Goal: Communication & Community: Answer question/provide support

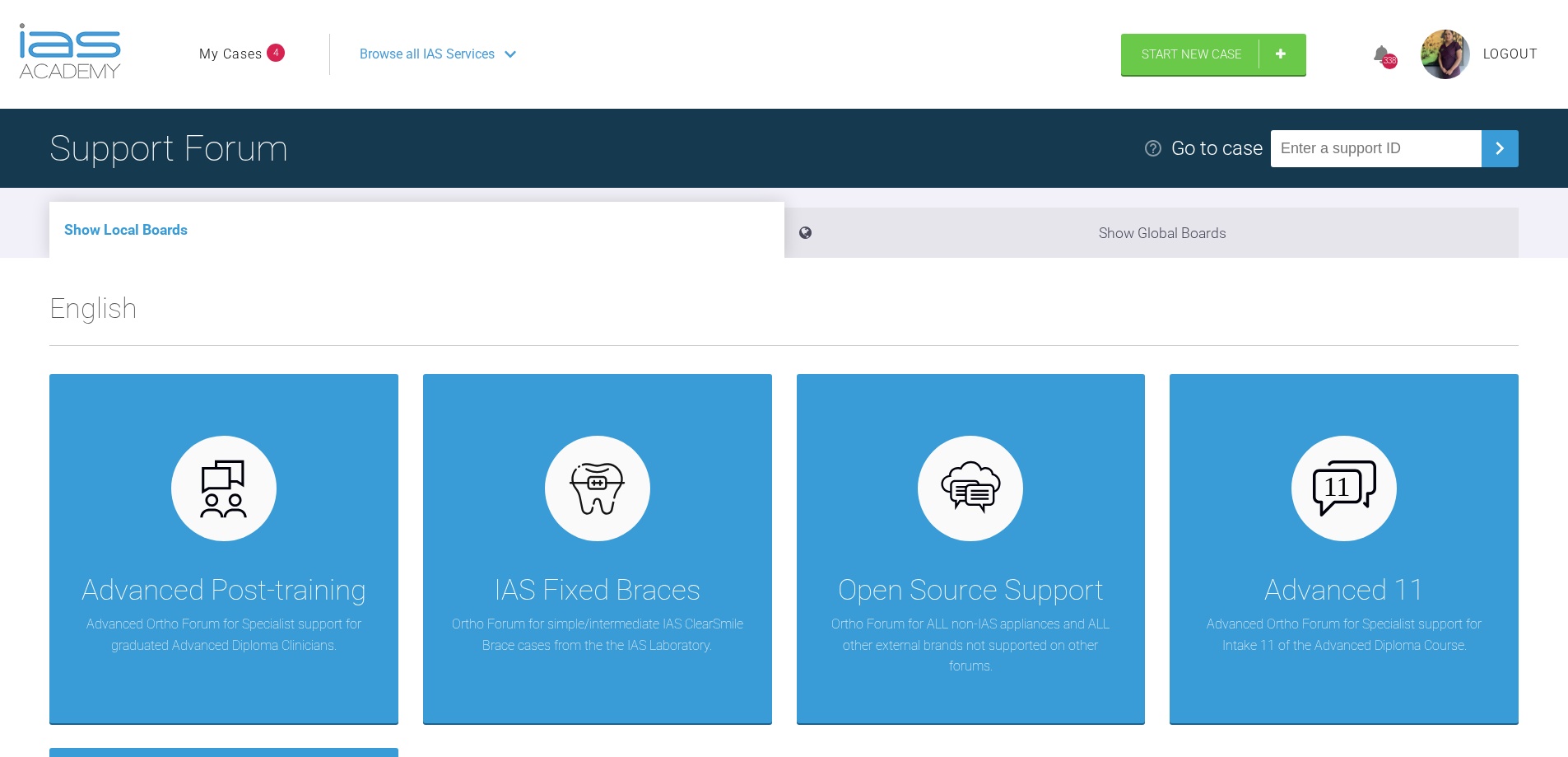
click at [268, 51] on span "4" at bounding box center [276, 53] width 18 height 18
click at [240, 56] on link "My Cases" at bounding box center [231, 55] width 63 height 21
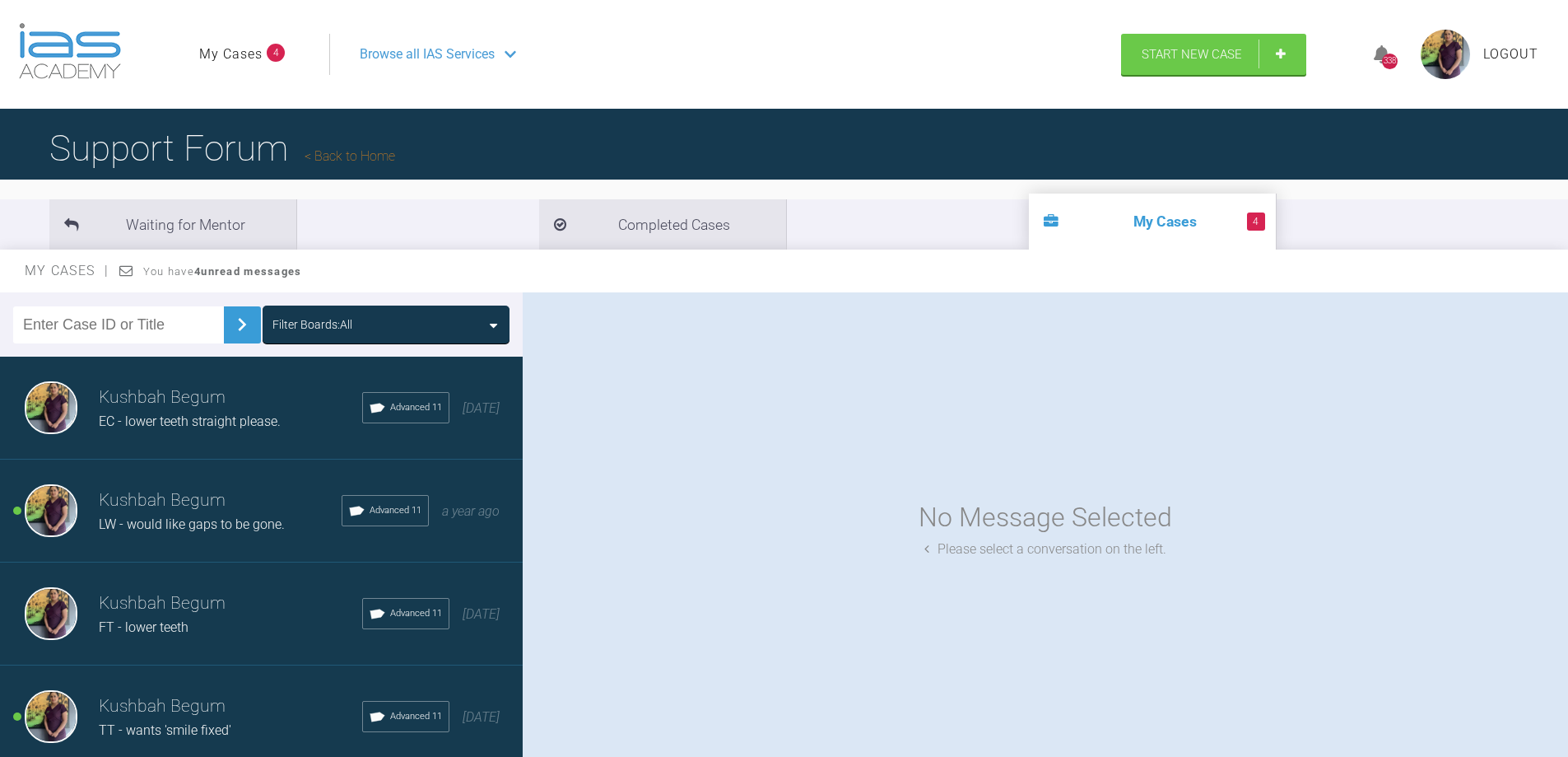
click at [187, 527] on span "LW - would like gaps to be gone." at bounding box center [191, 523] width 186 height 15
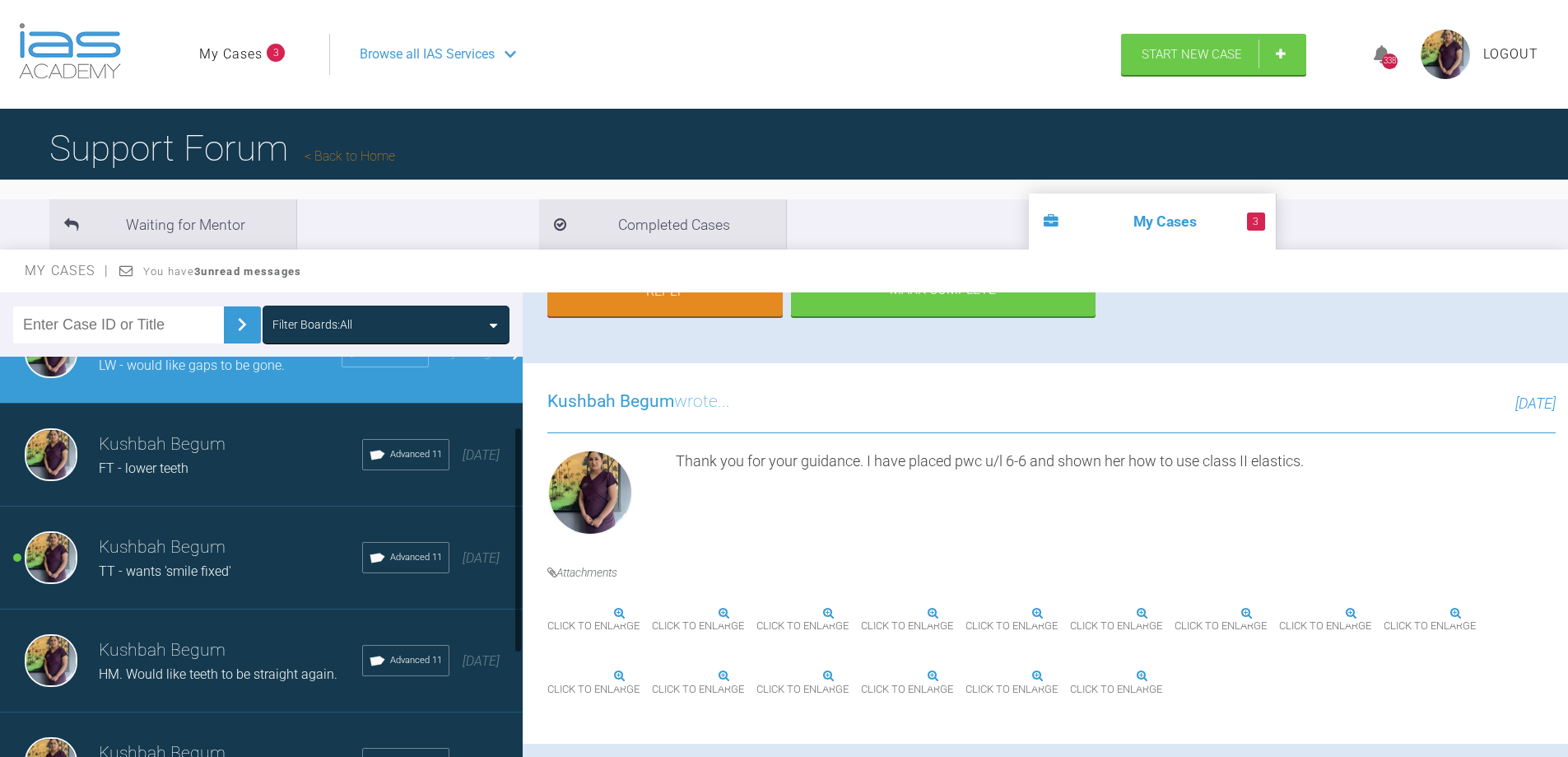
scroll to position [165, 0]
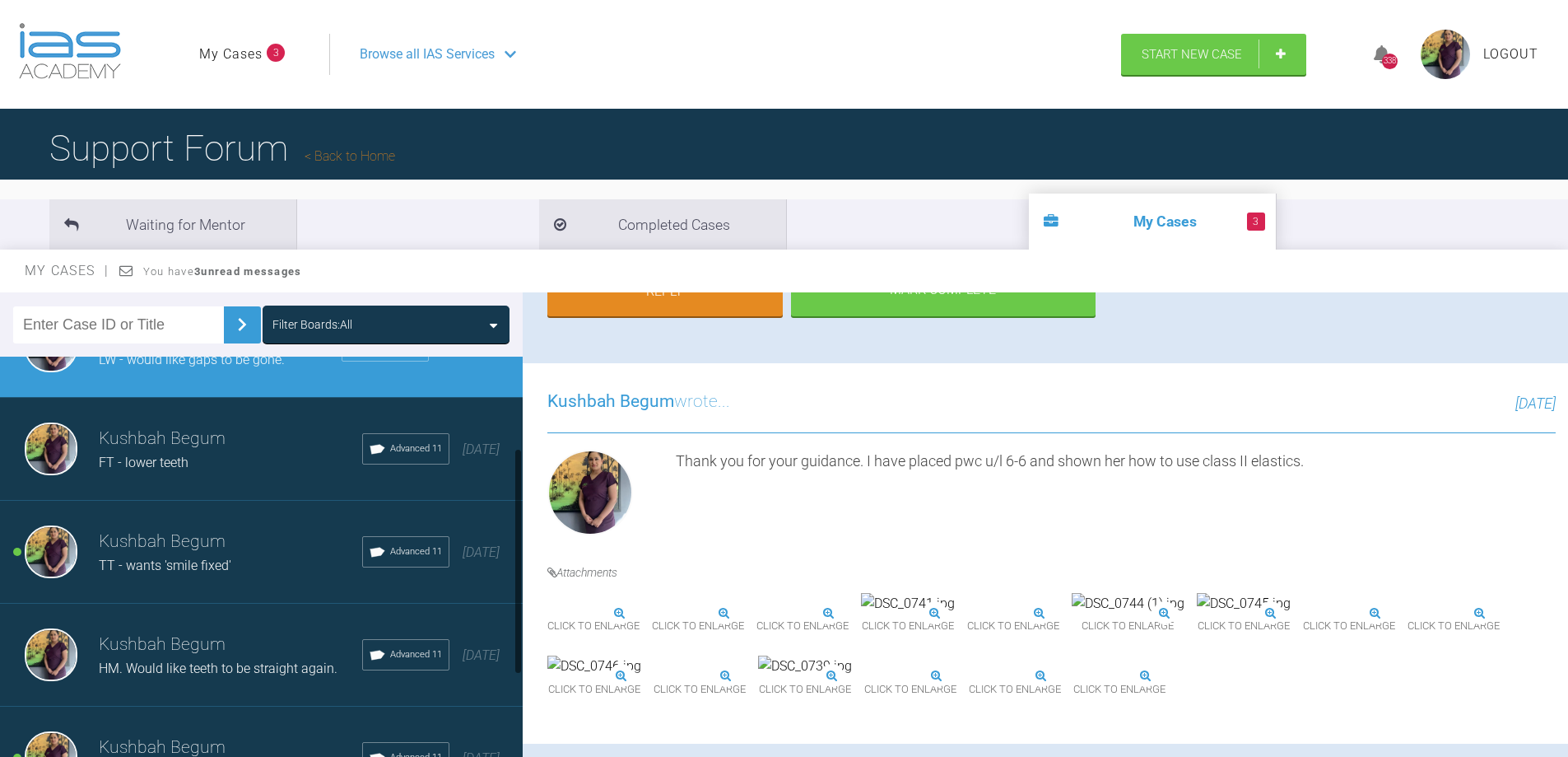
click at [225, 563] on span "TT - wants 'smile fixed'" at bounding box center [165, 565] width 133 height 15
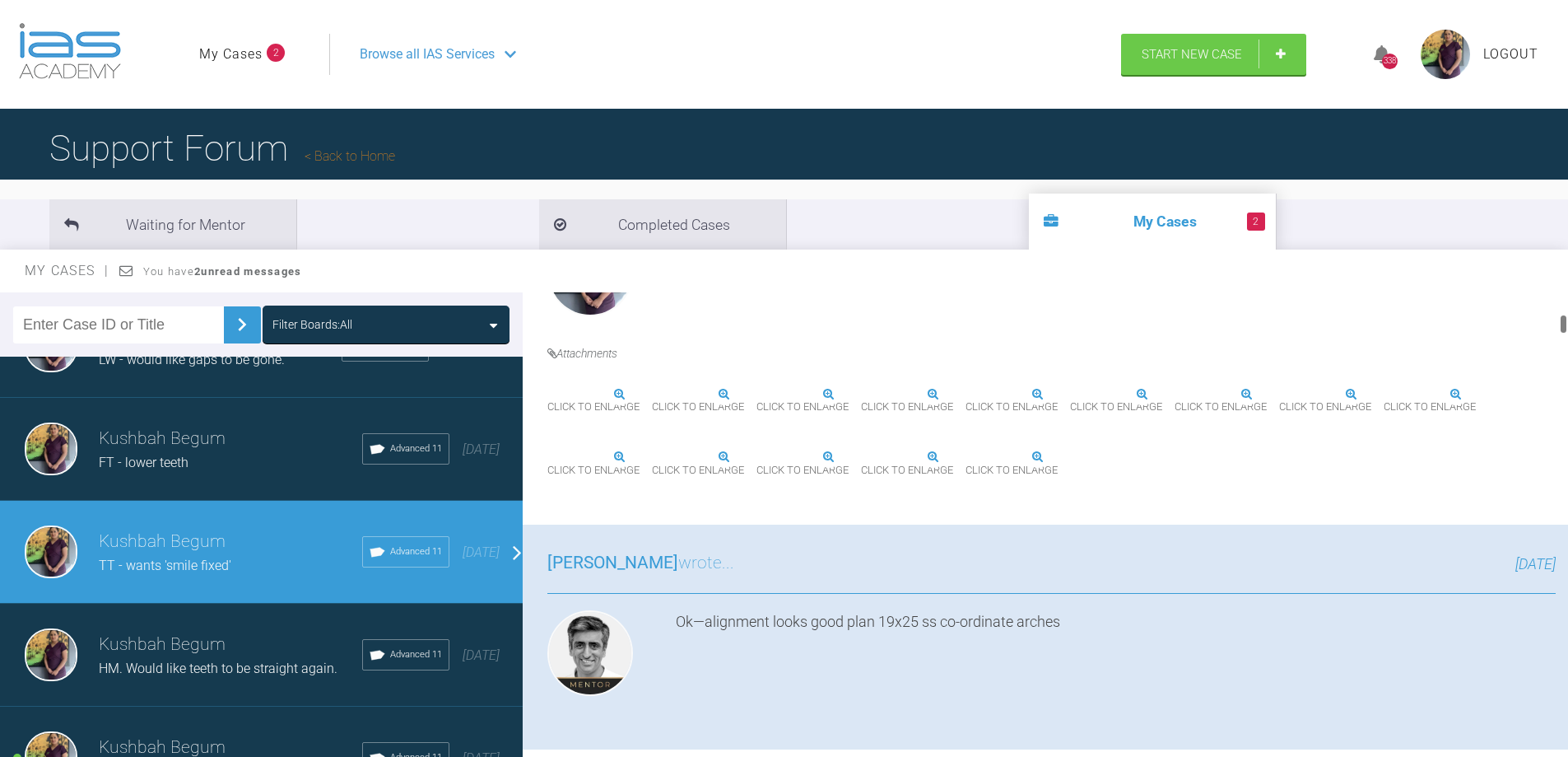
scroll to position [494, 0]
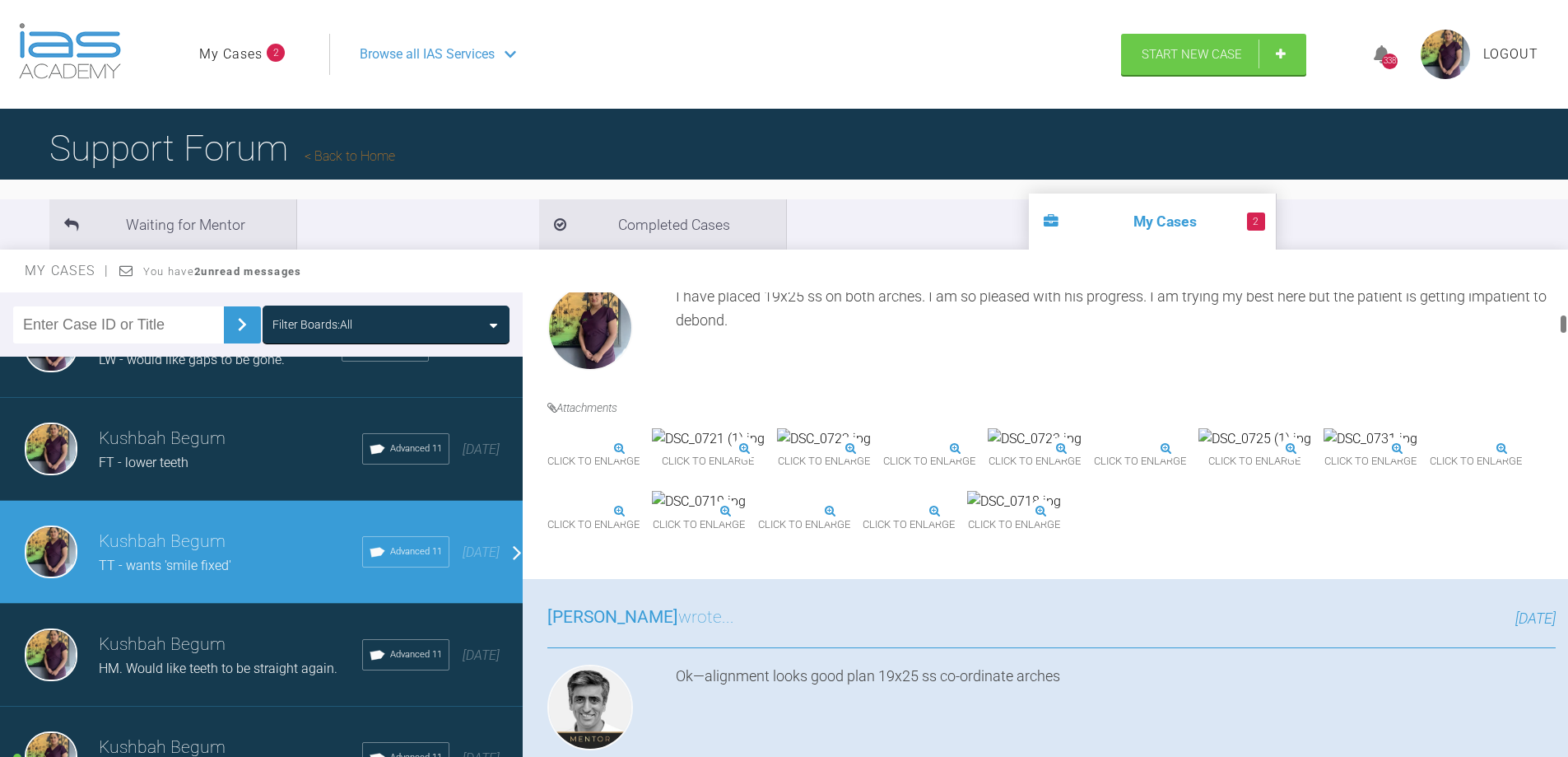
click at [883, 449] on img at bounding box center [883, 449] width 0 height 0
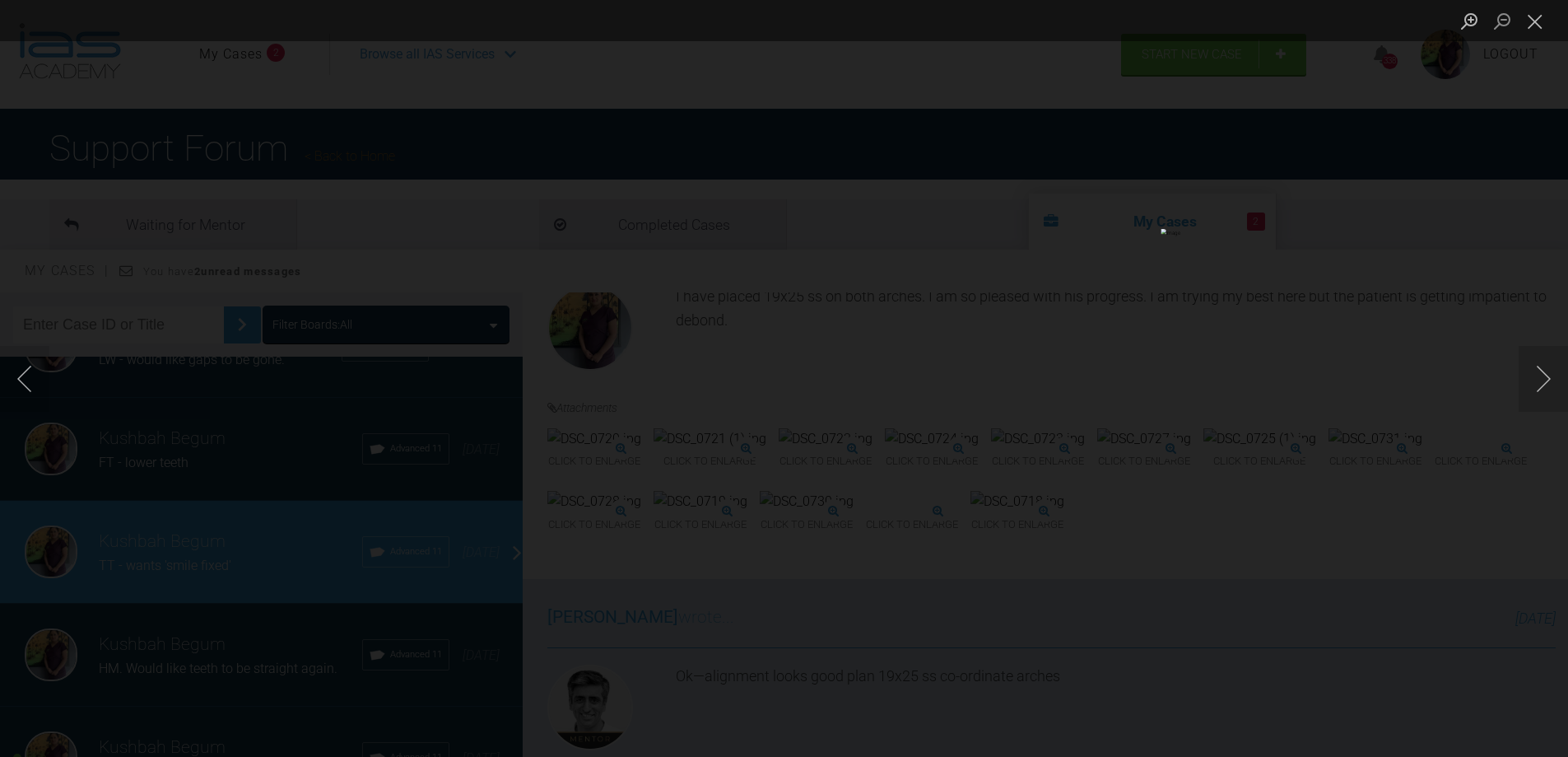
click at [1485, 523] on div "Lightbox" at bounding box center [784, 378] width 1568 height 757
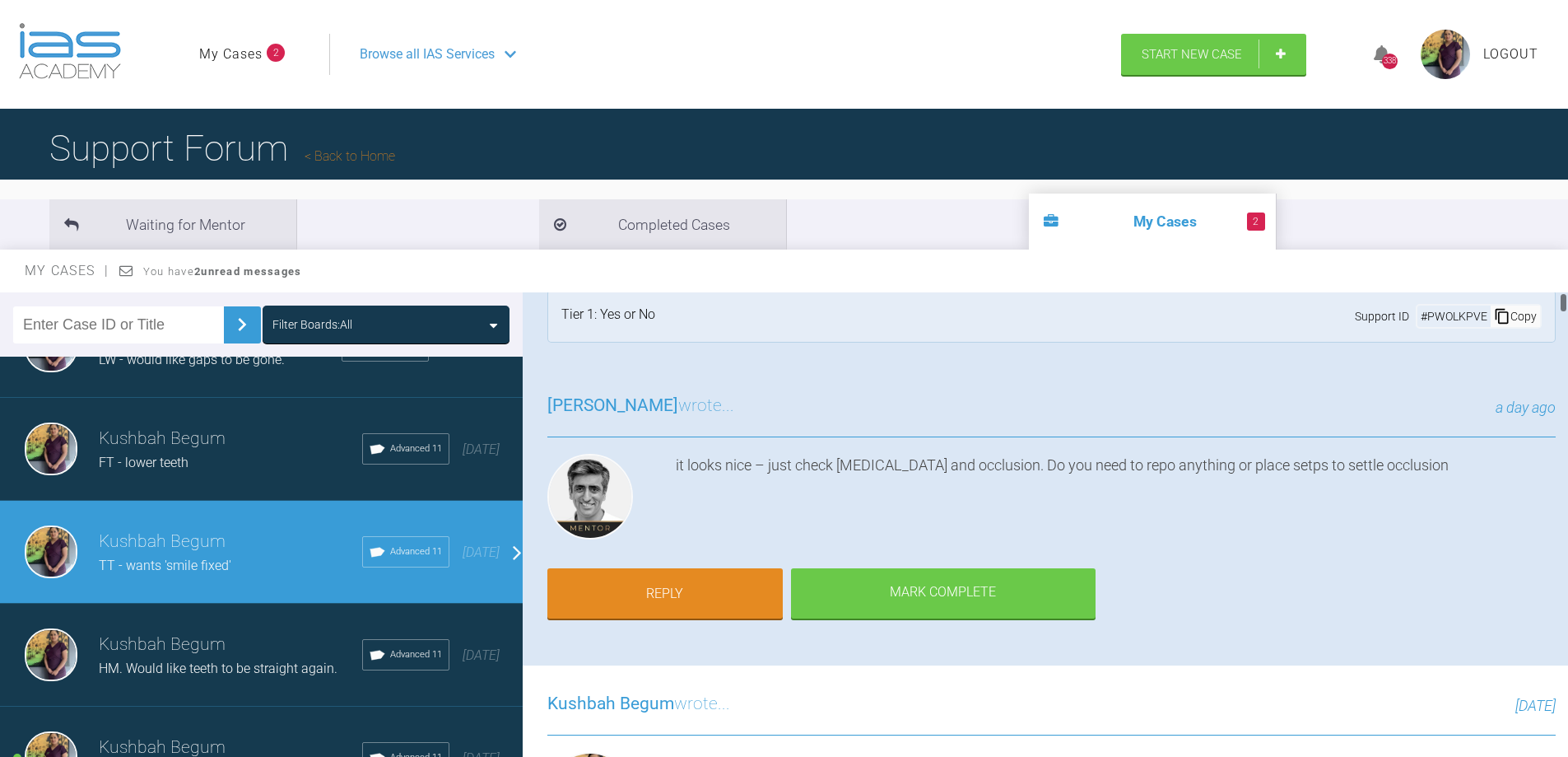
scroll to position [0, 0]
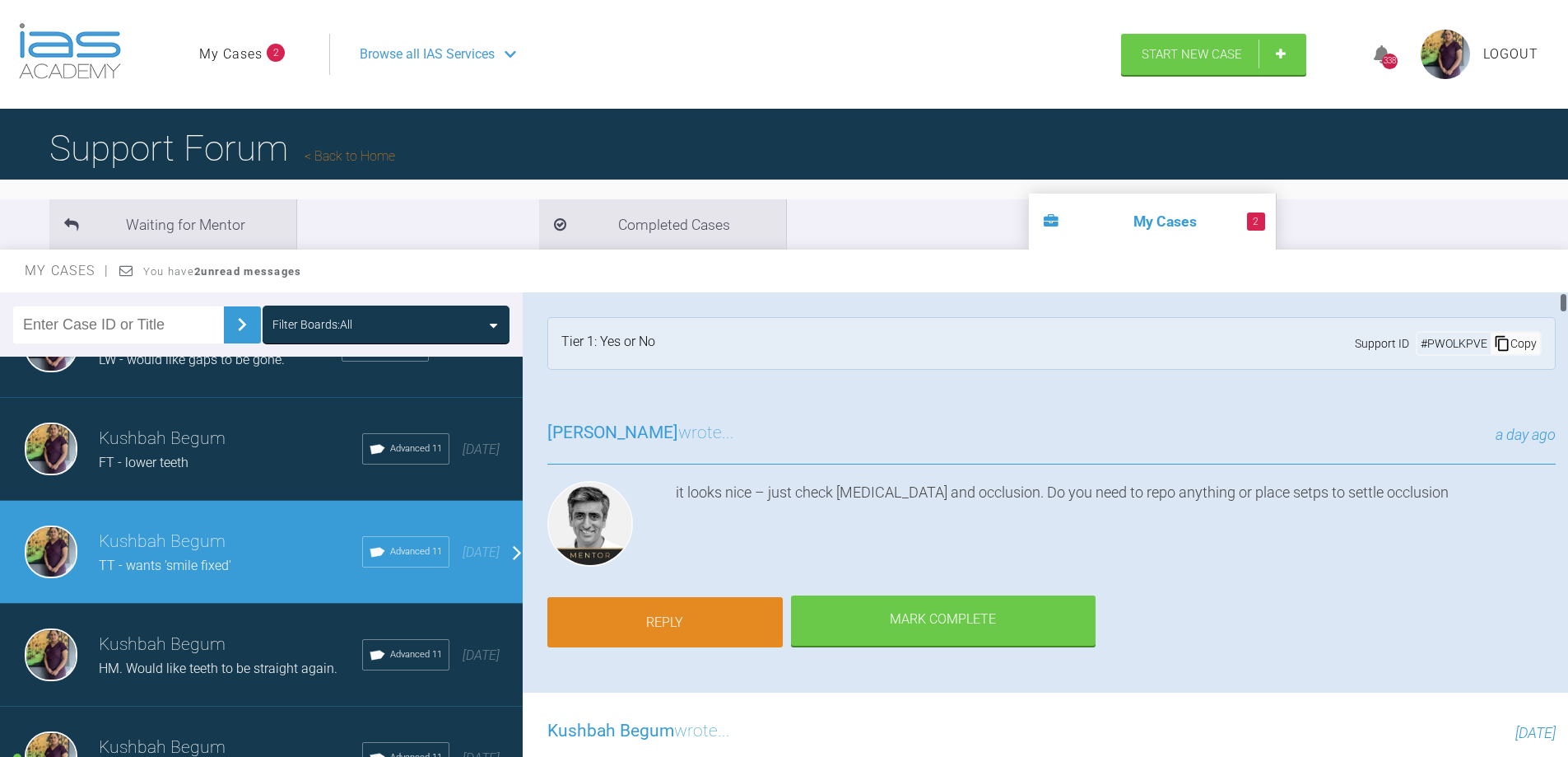
click at [745, 611] on link "Reply" at bounding box center [665, 622] width 235 height 51
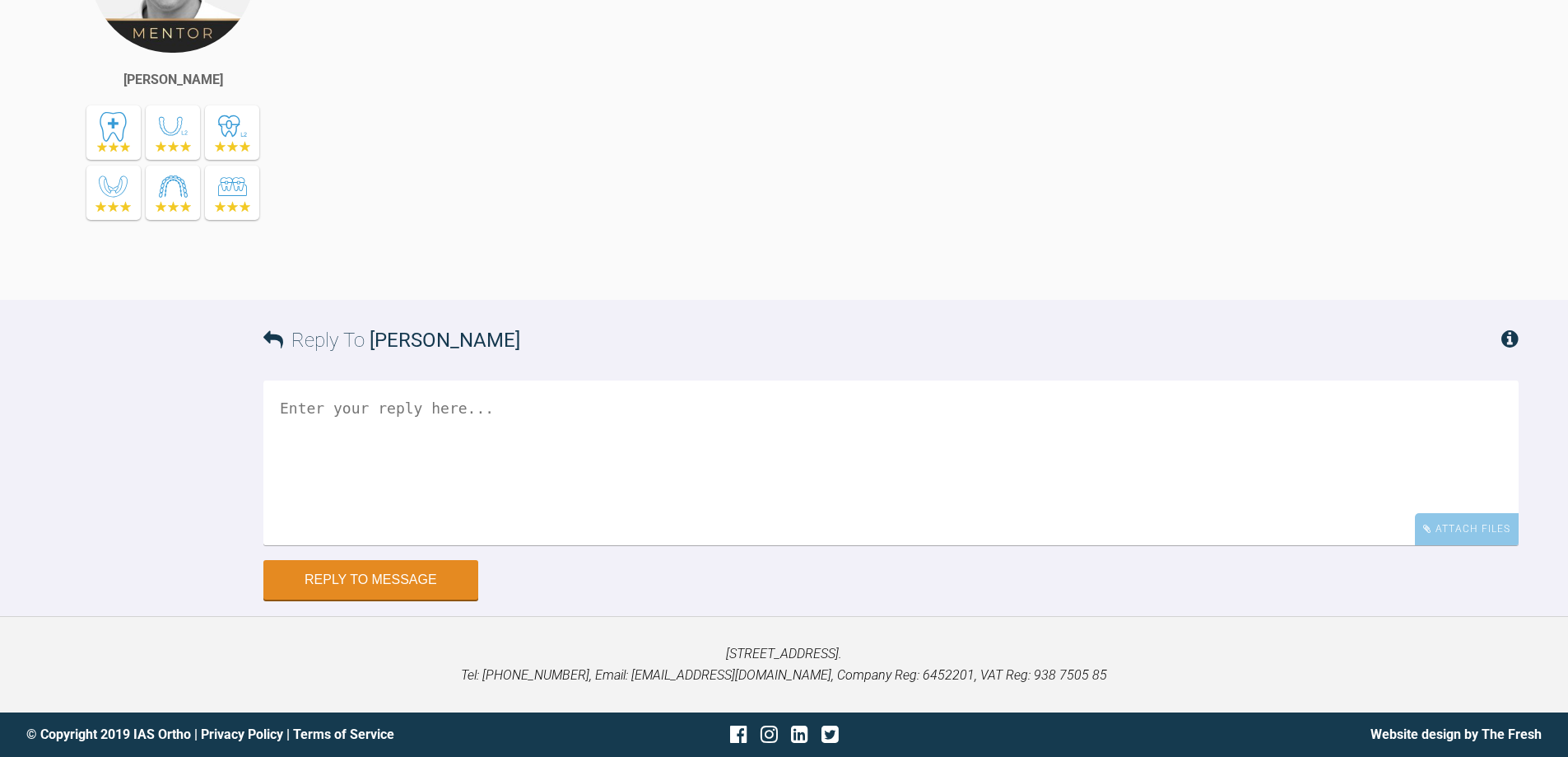
scroll to position [14805, 0]
click at [512, 440] on textarea at bounding box center [891, 462] width 1255 height 165
drag, startPoint x: 479, startPoint y: 414, endPoint x: 276, endPoint y: 404, distance: 203.2
click at [276, 404] on textarea "I am quite happy with" at bounding box center [891, 462] width 1255 height 165
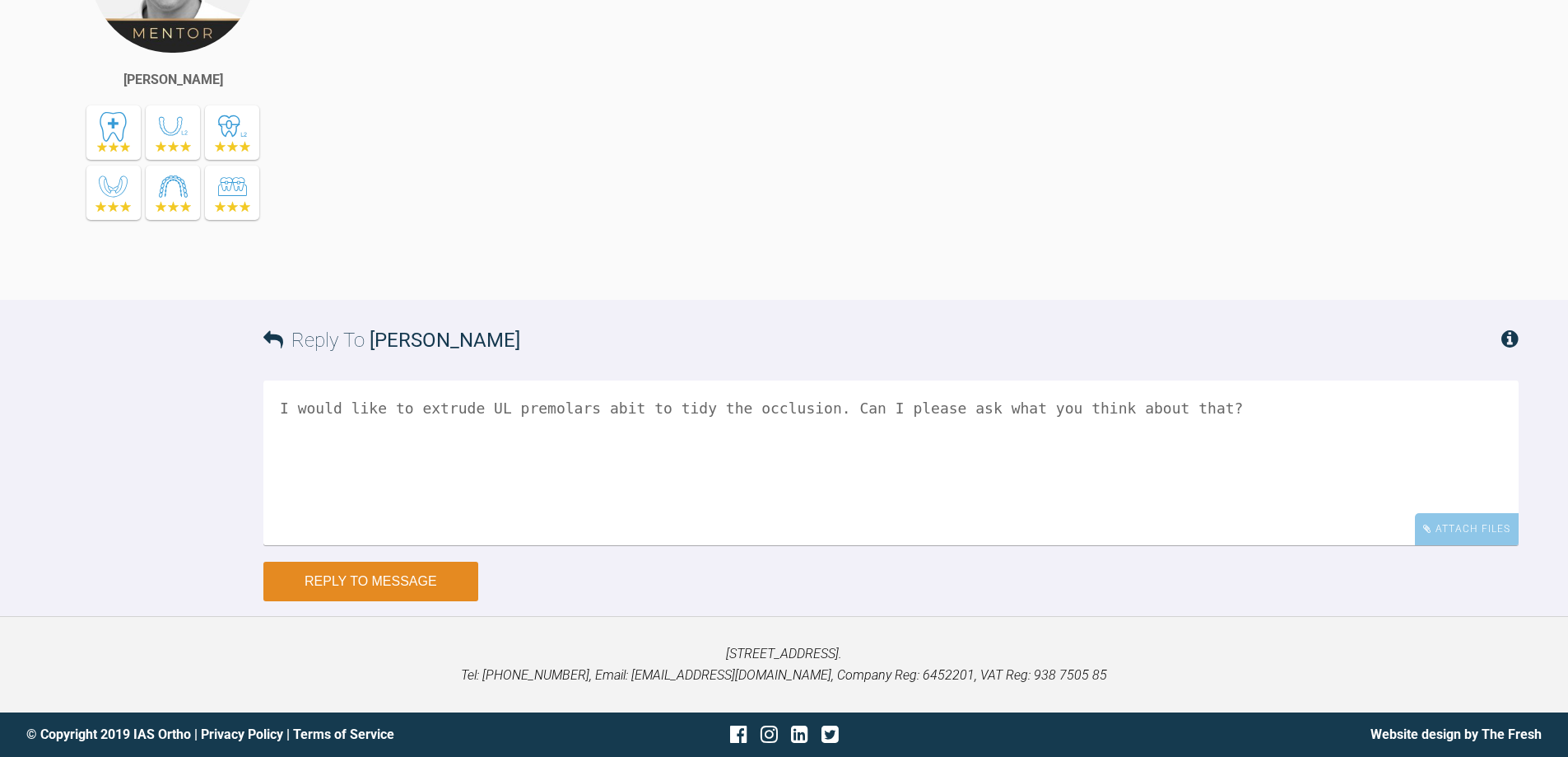
type textarea "I would like to extrude UL premolars abit to tidy the occlusion. Can I please a…"
click at [424, 581] on button "Reply to Message" at bounding box center [370, 581] width 215 height 39
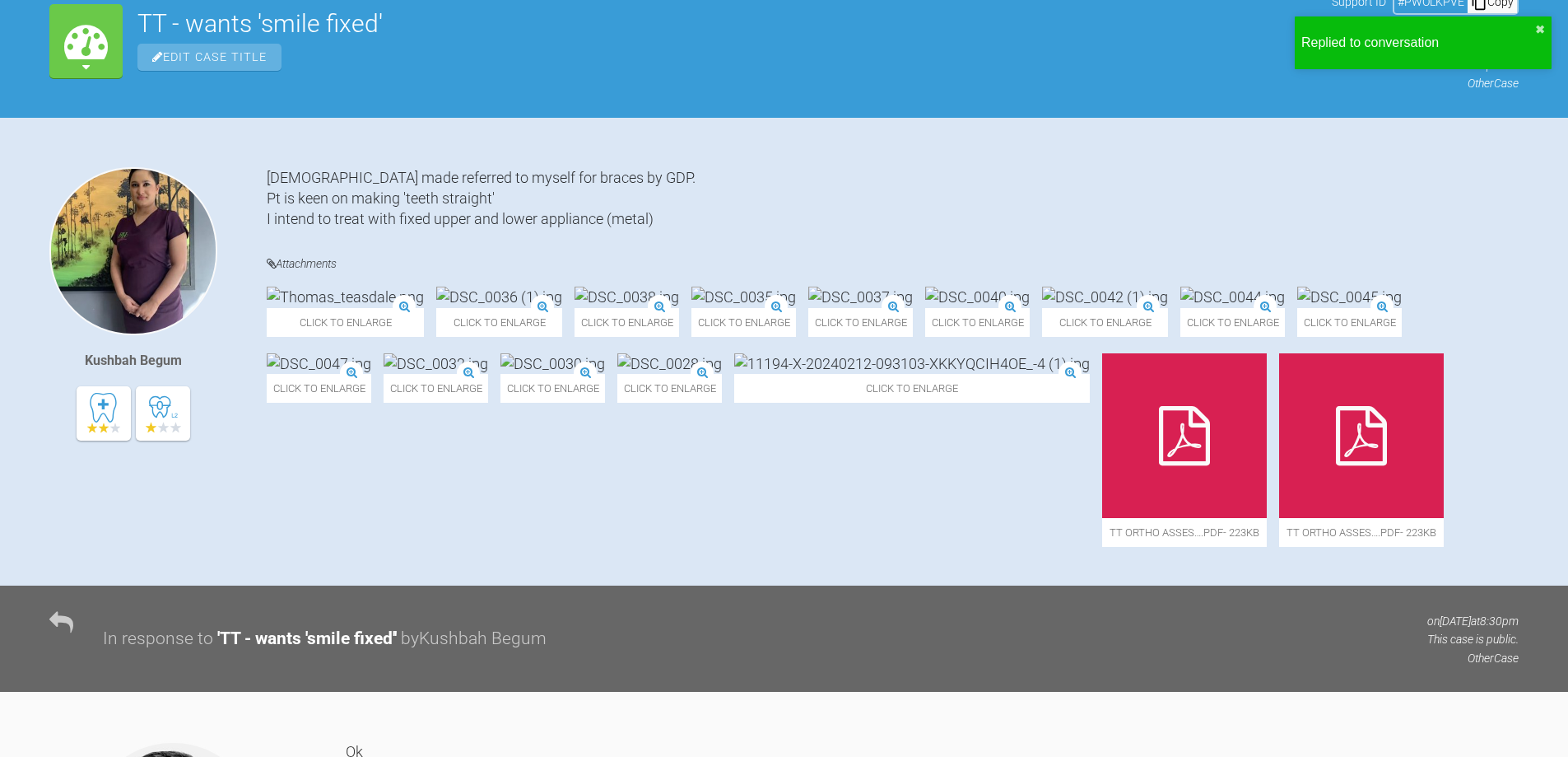
scroll to position [0, 0]
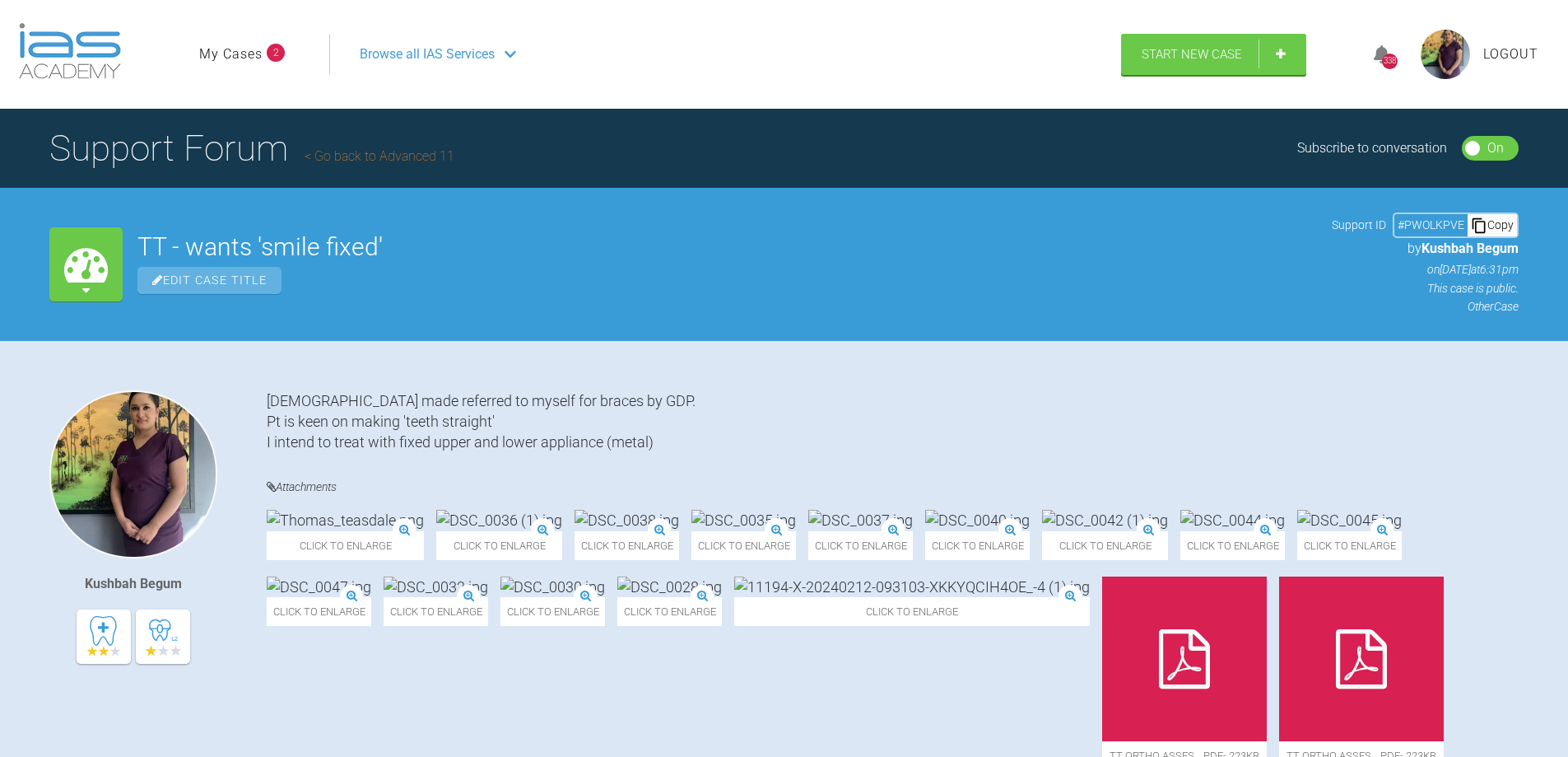
click at [238, 50] on link "My Cases" at bounding box center [231, 55] width 63 height 21
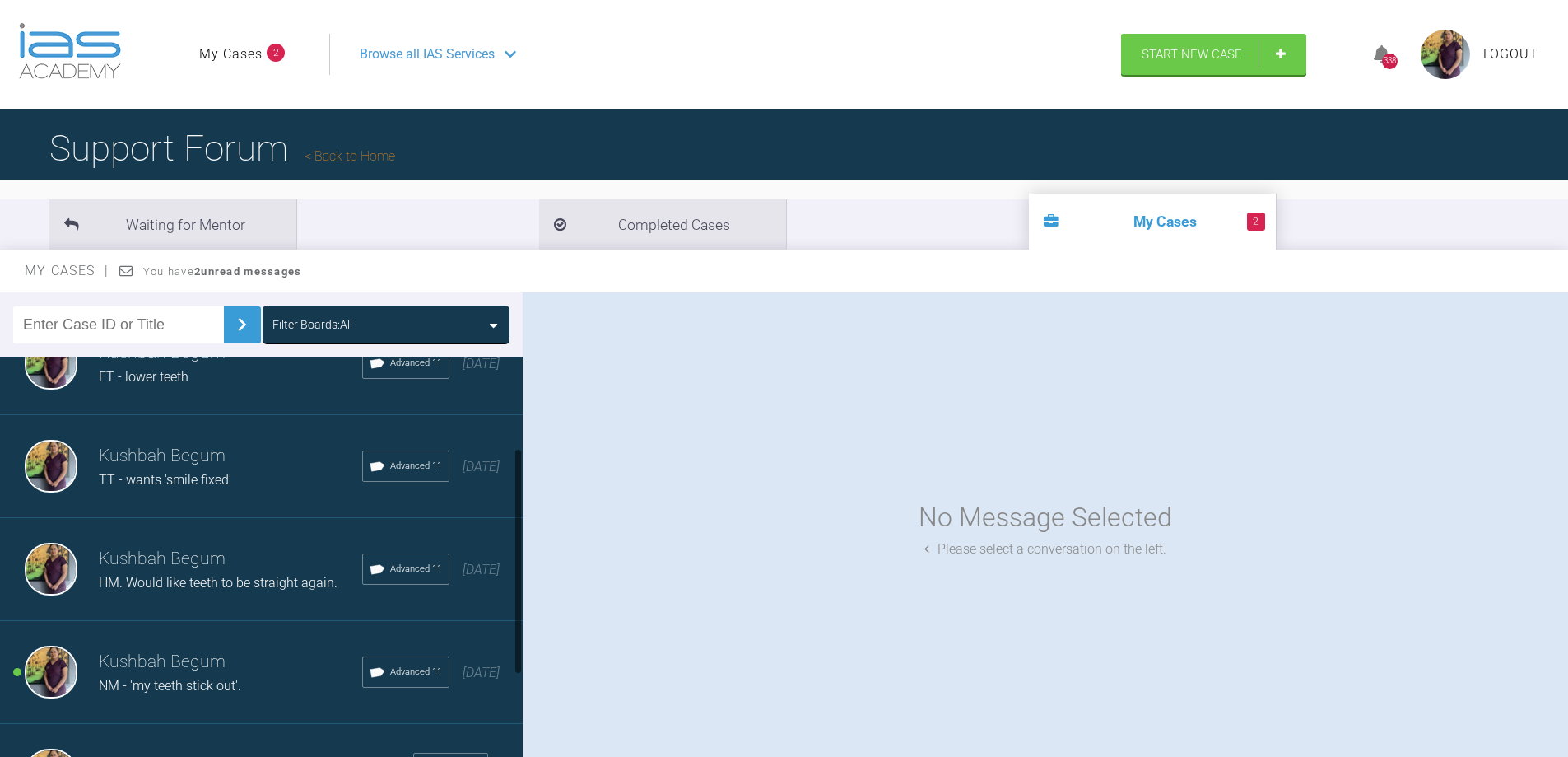
scroll to position [323, 0]
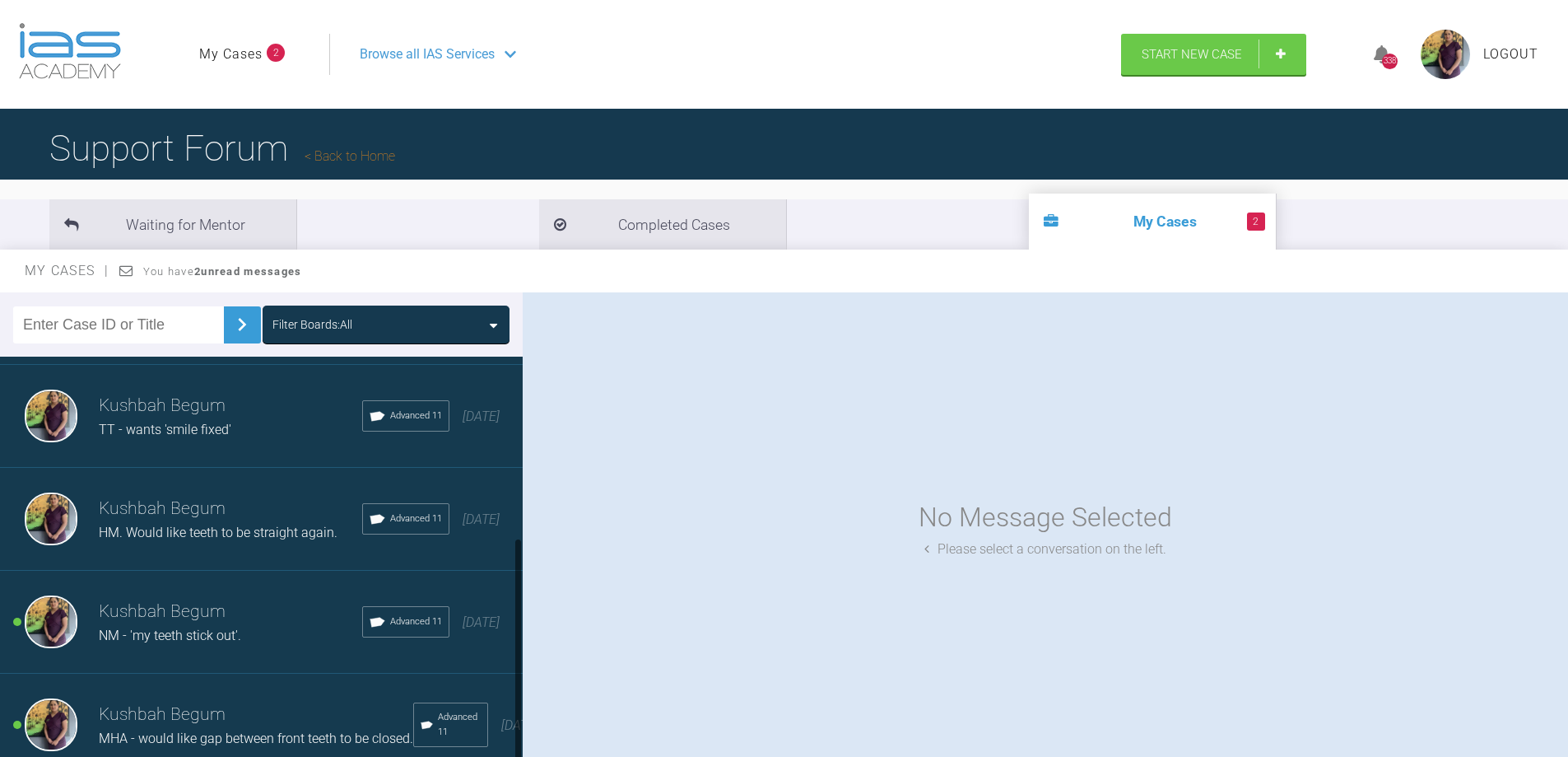
click at [201, 628] on span "NM - 'my teeth stick out'." at bounding box center [169, 635] width 143 height 15
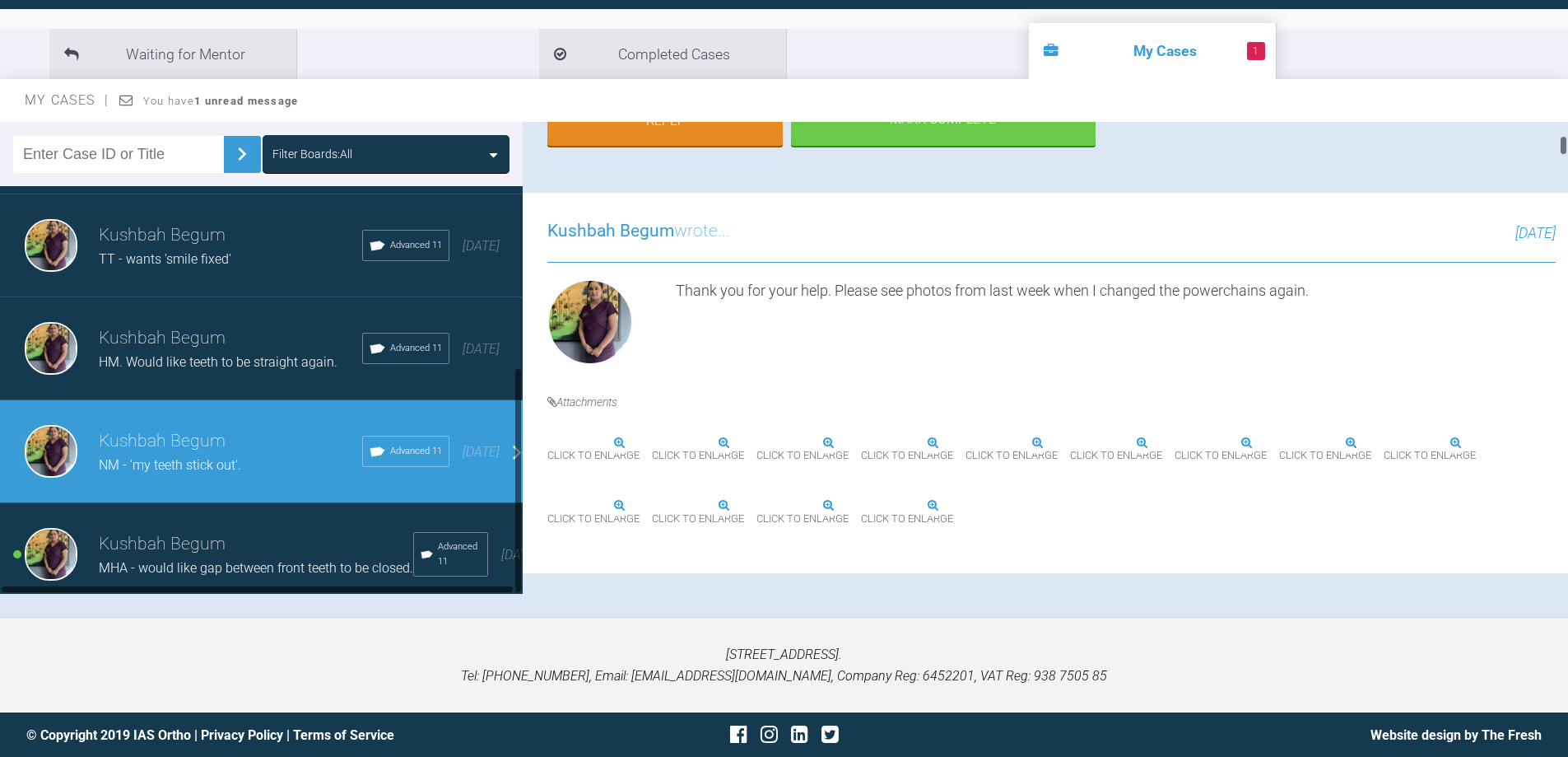
scroll to position [171, 0]
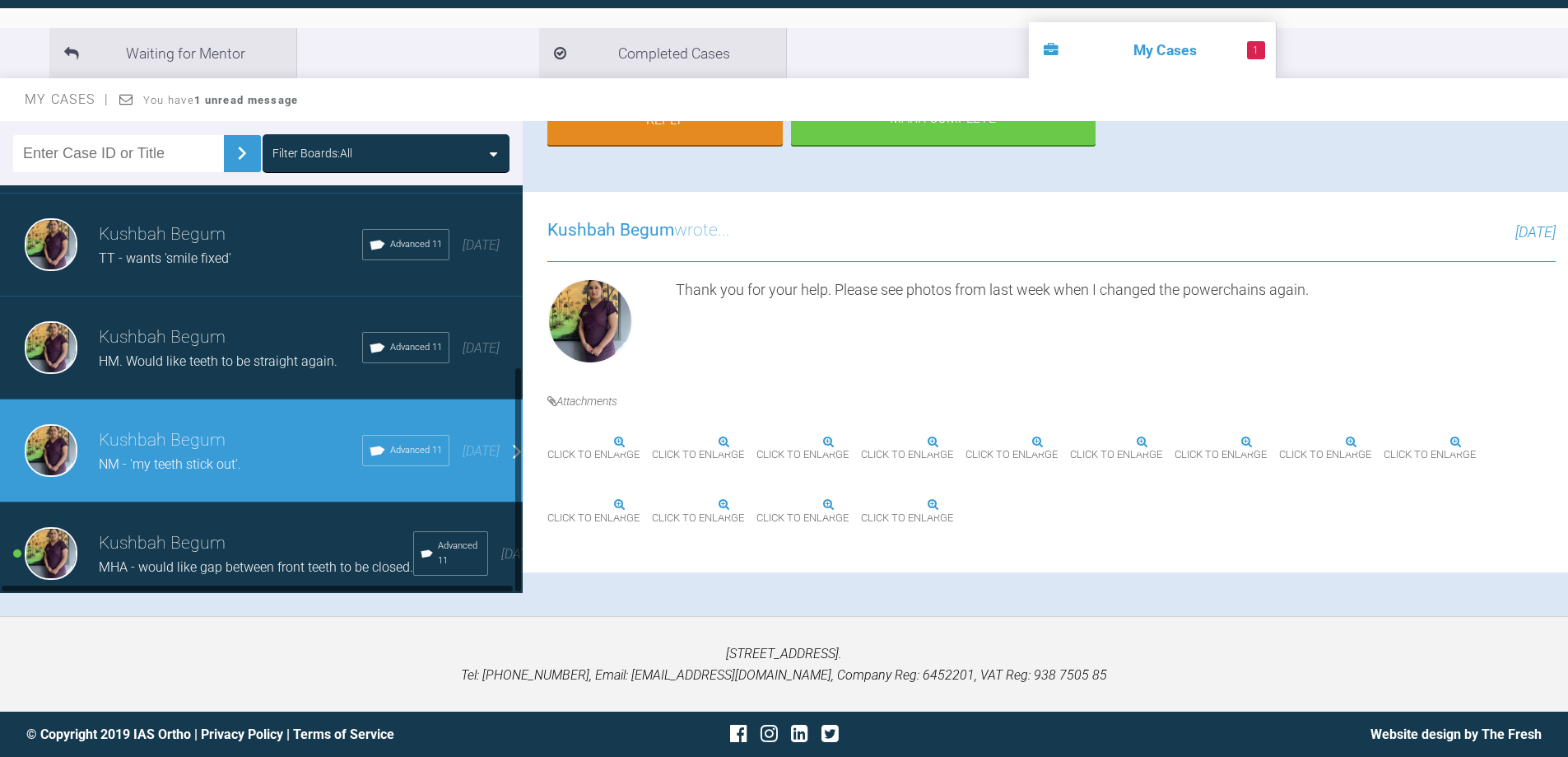
click at [166, 533] on h3 "Kushbah Begum" at bounding box center [255, 543] width 315 height 28
